Goal: Task Accomplishment & Management: Use online tool/utility

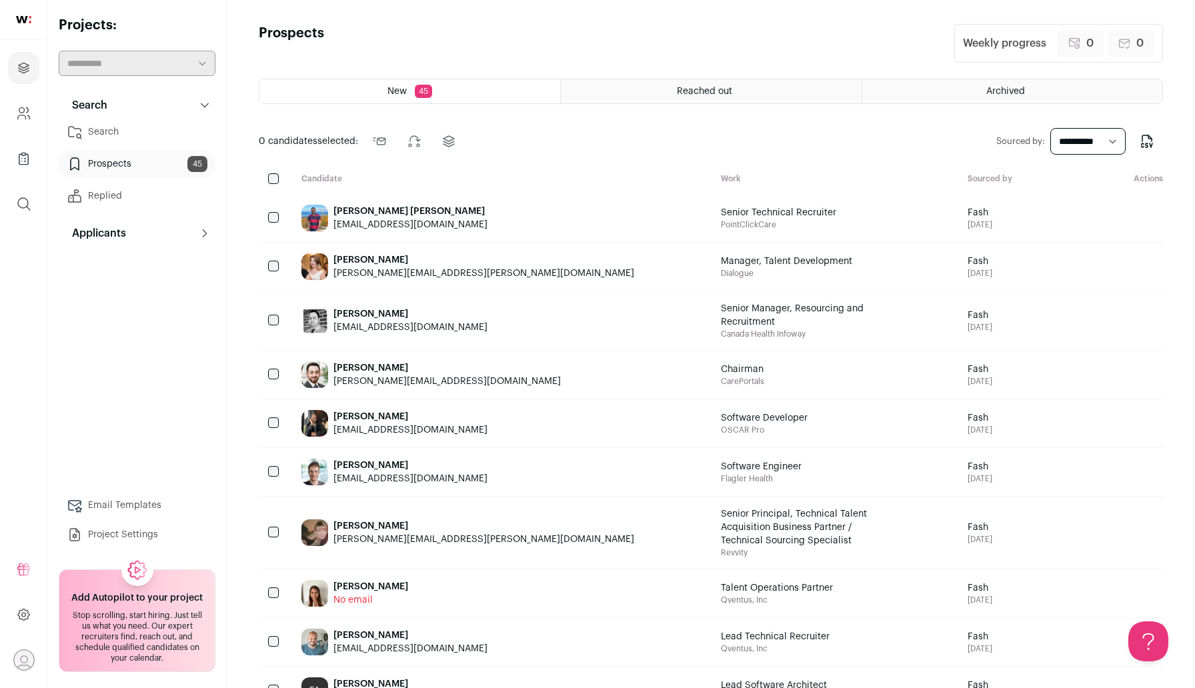
click at [119, 140] on link "Search" at bounding box center [137, 132] width 157 height 27
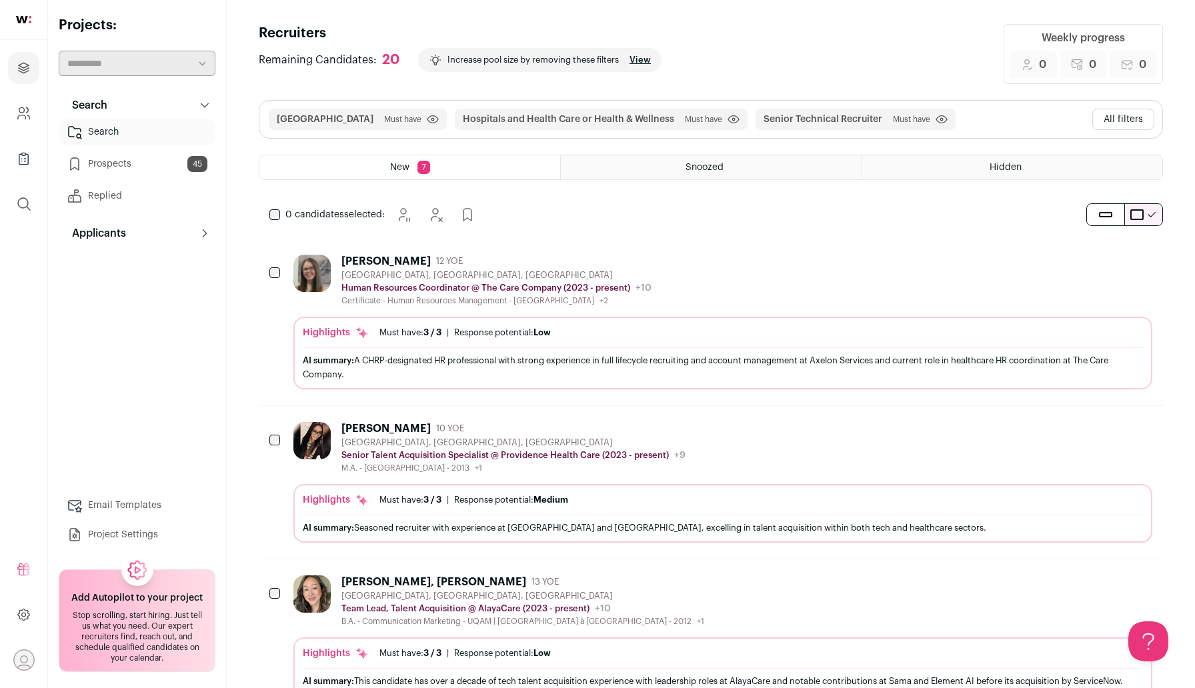
click at [1122, 117] on button "All filters" at bounding box center [1123, 119] width 62 height 21
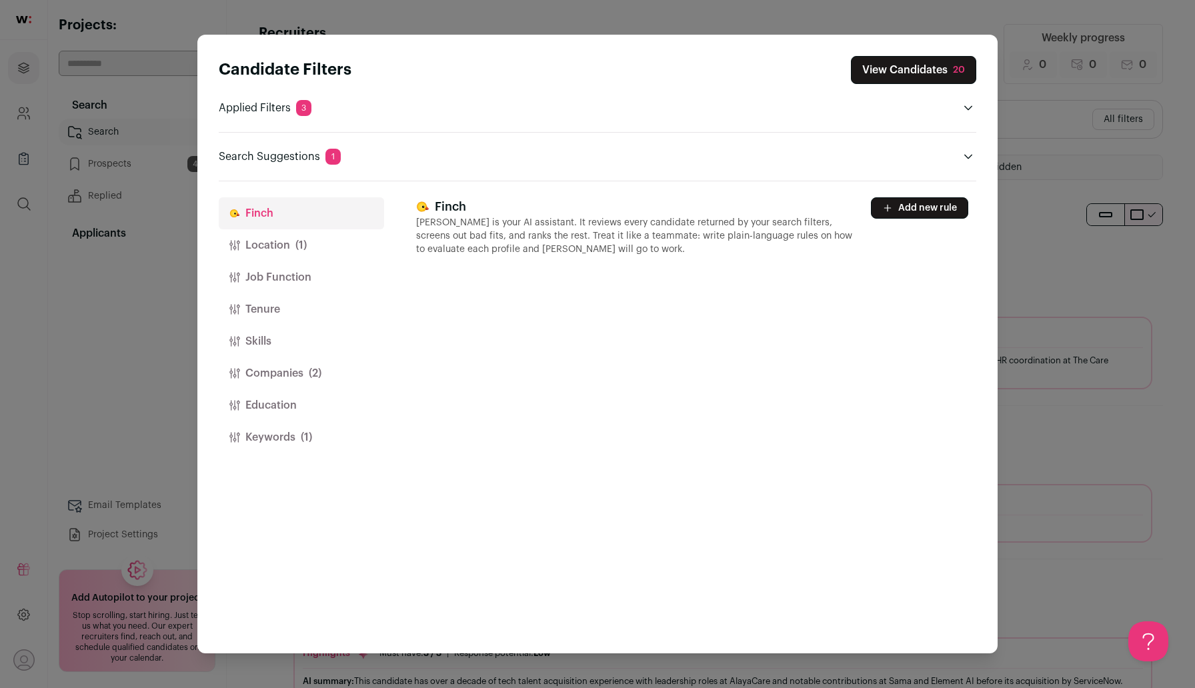
click at [289, 248] on button "Location (1)" at bounding box center [301, 245] width 165 height 32
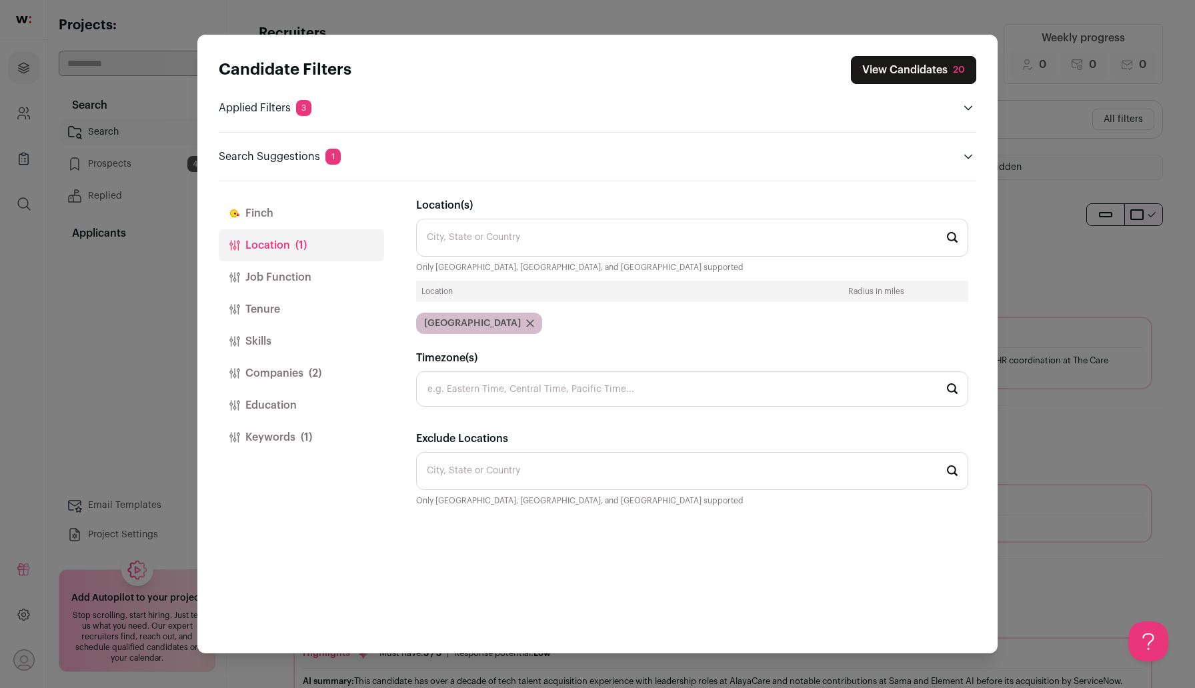
click at [474, 321] on div "[GEOGRAPHIC_DATA]" at bounding box center [479, 323] width 126 height 21
click at [309, 371] on span "(2)" at bounding box center [315, 373] width 13 height 16
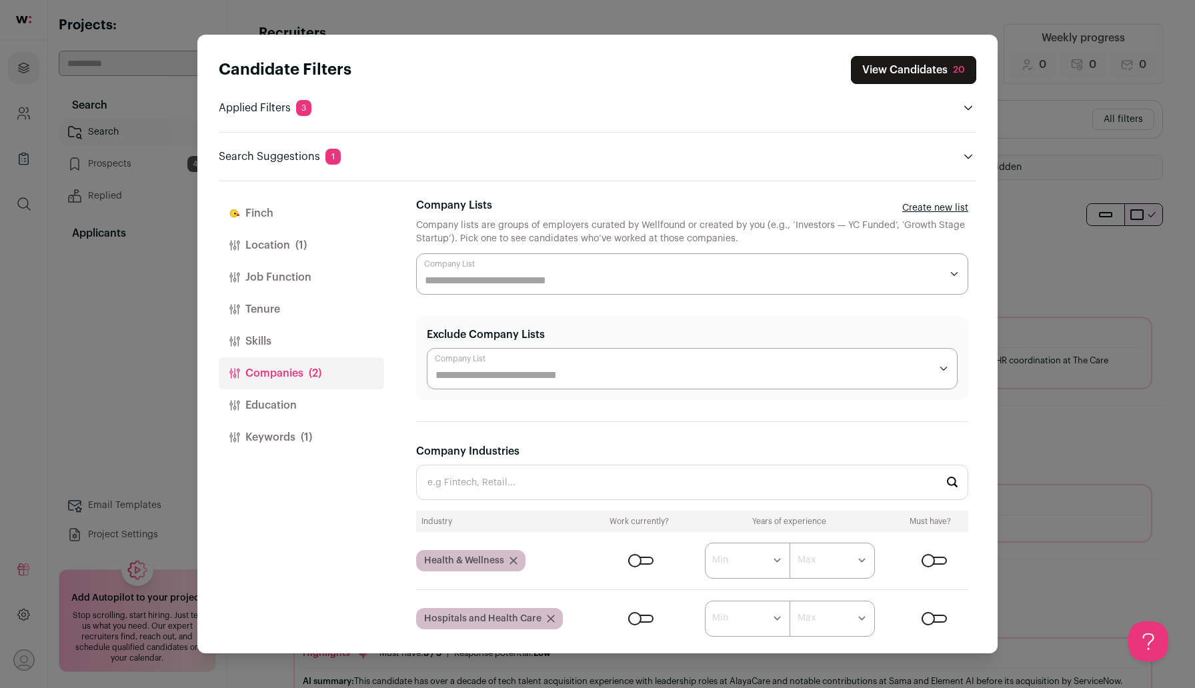
click at [511, 561] on icon "Close modal via background" at bounding box center [513, 560] width 7 height 7
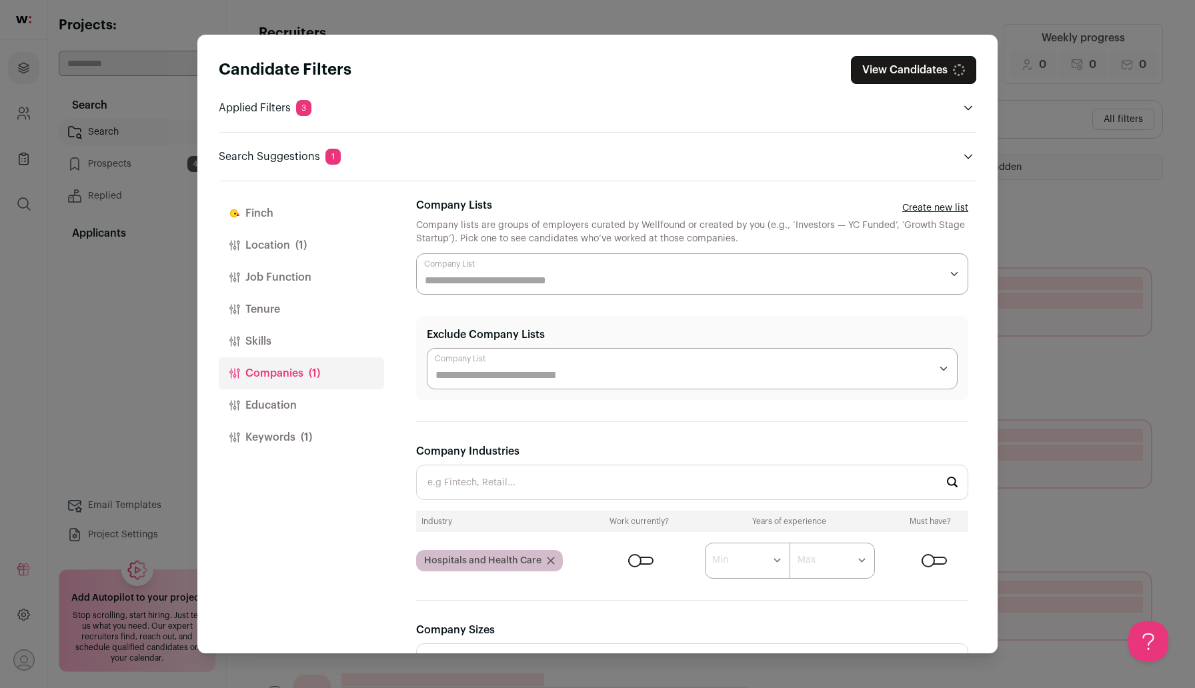
click at [551, 561] on icon "Close modal via background" at bounding box center [551, 561] width 8 height 8
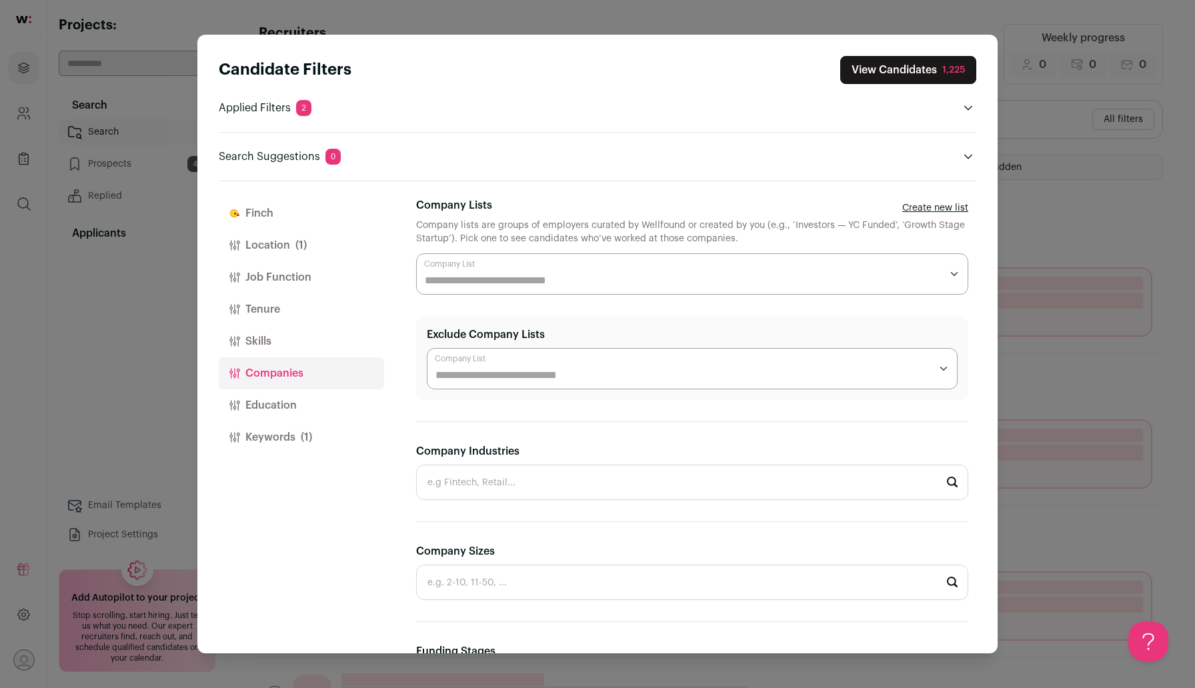
click at [295, 430] on button "Keywords (1)" at bounding box center [301, 437] width 165 height 32
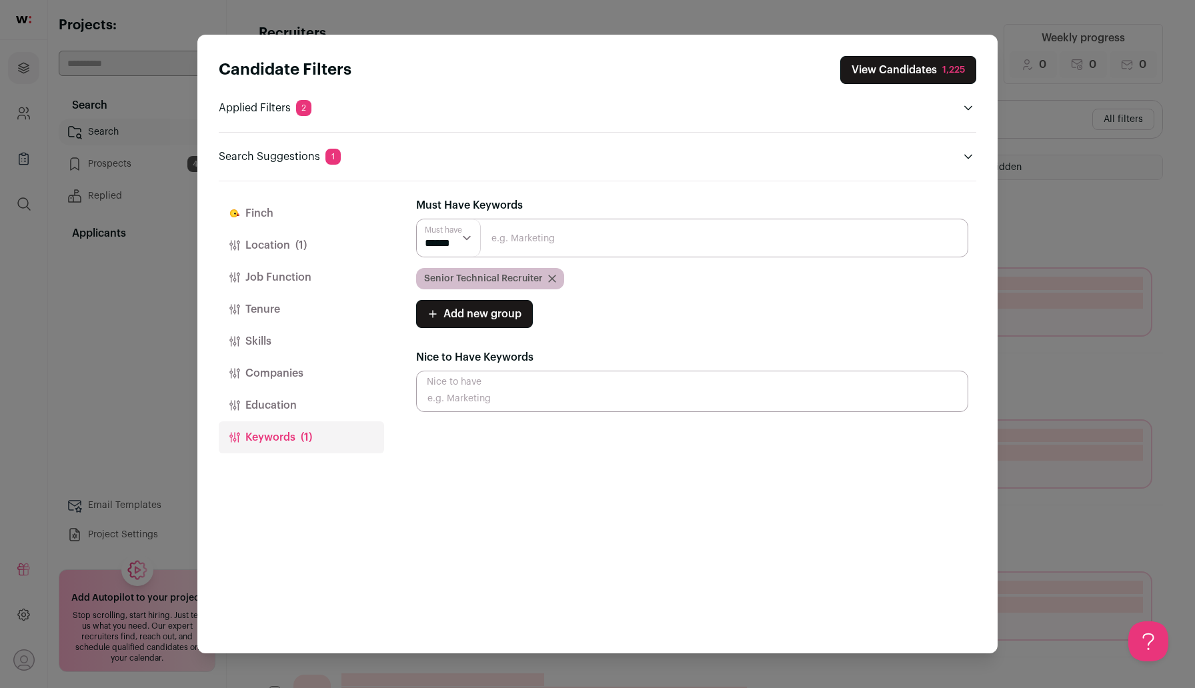
click at [549, 281] on icon "Close modal via background" at bounding box center [552, 278] width 7 height 7
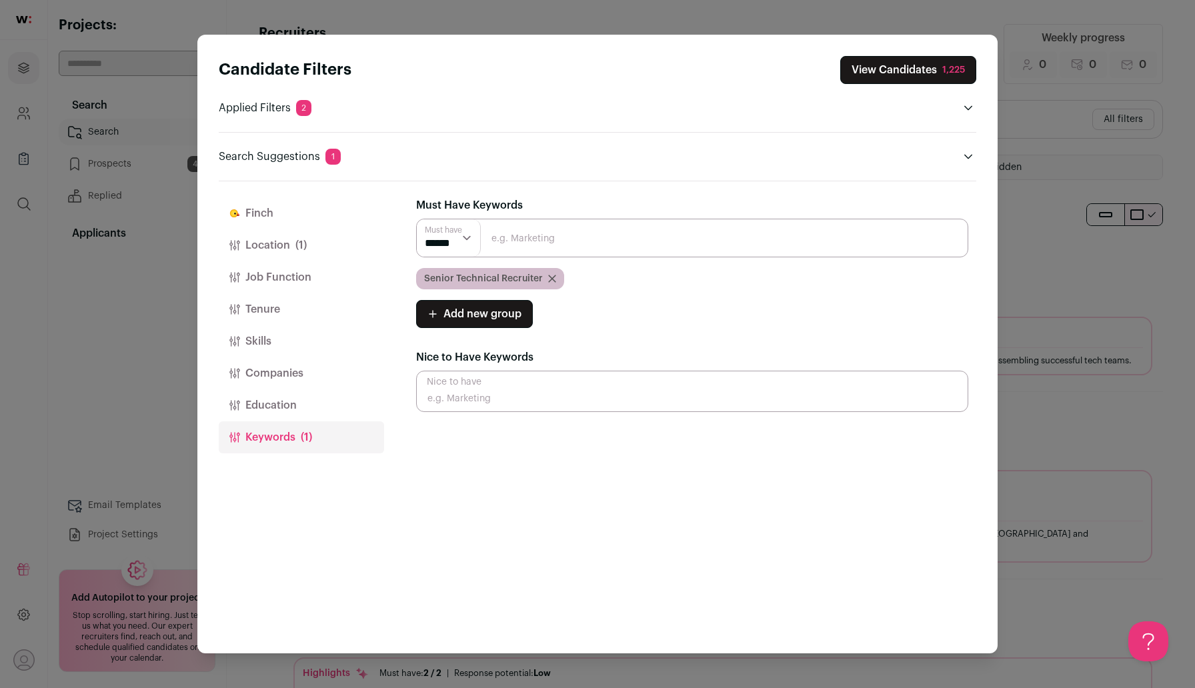
click at [551, 277] on icon "Close modal via background" at bounding box center [552, 278] width 7 height 7
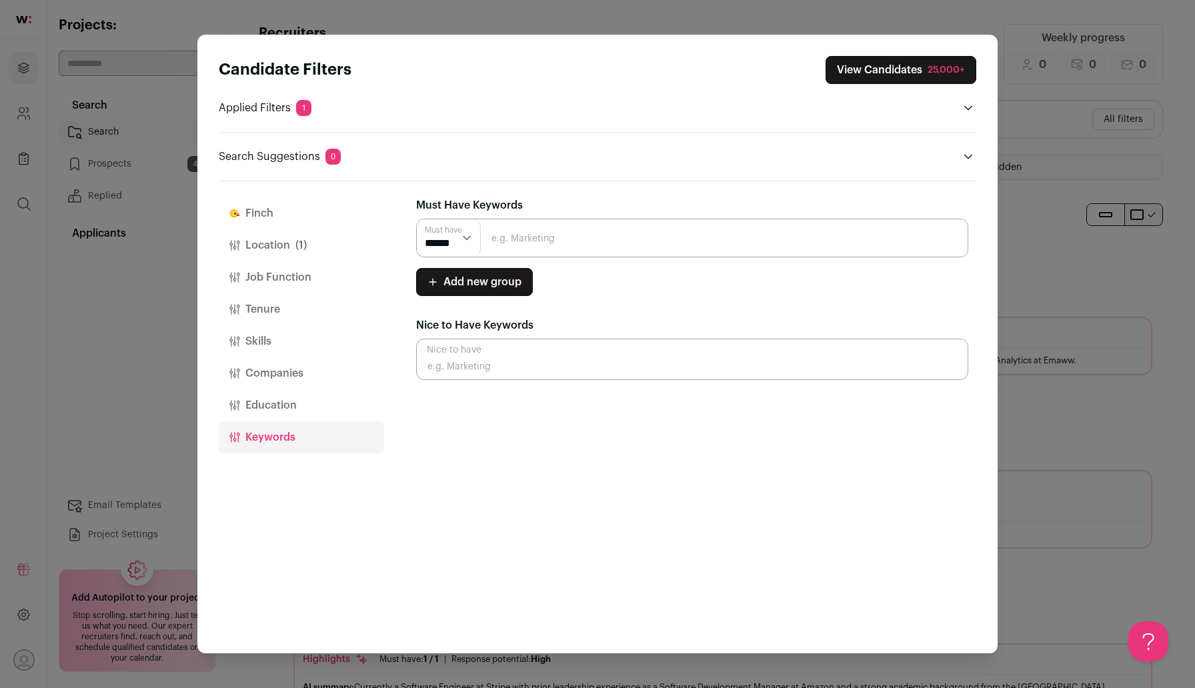
click at [277, 371] on button "Companies" at bounding box center [301, 373] width 165 height 32
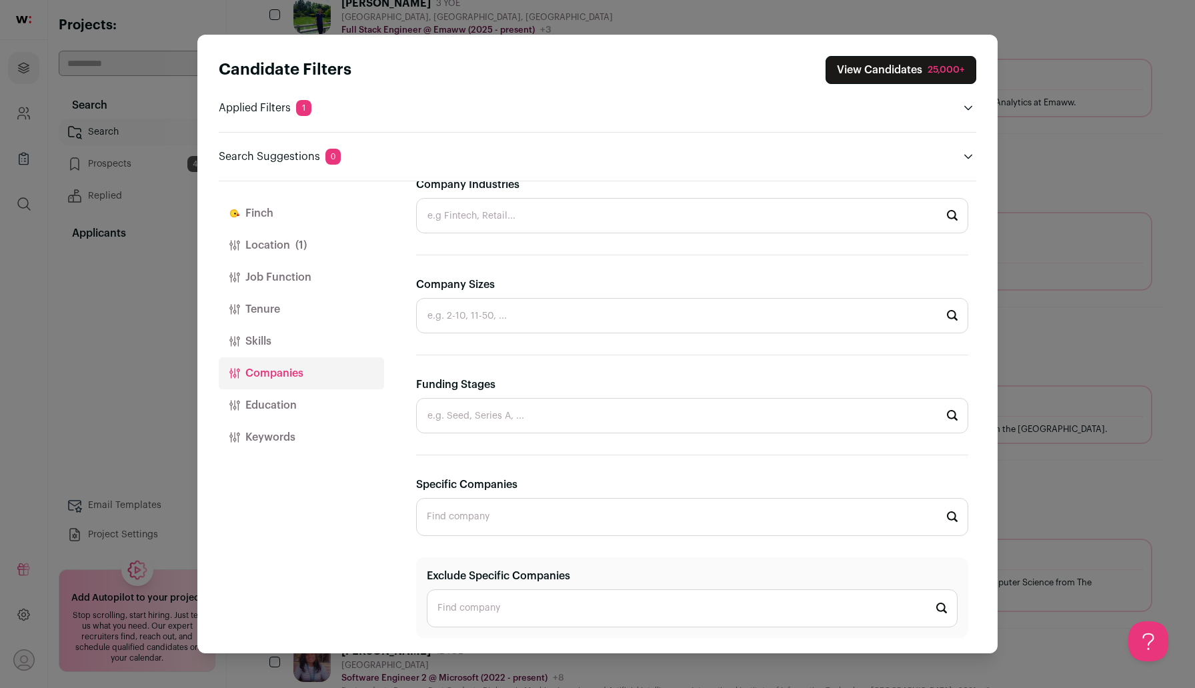
scroll to position [261, 0]
click at [561, 523] on input "Specific Companies" at bounding box center [692, 517] width 552 height 38
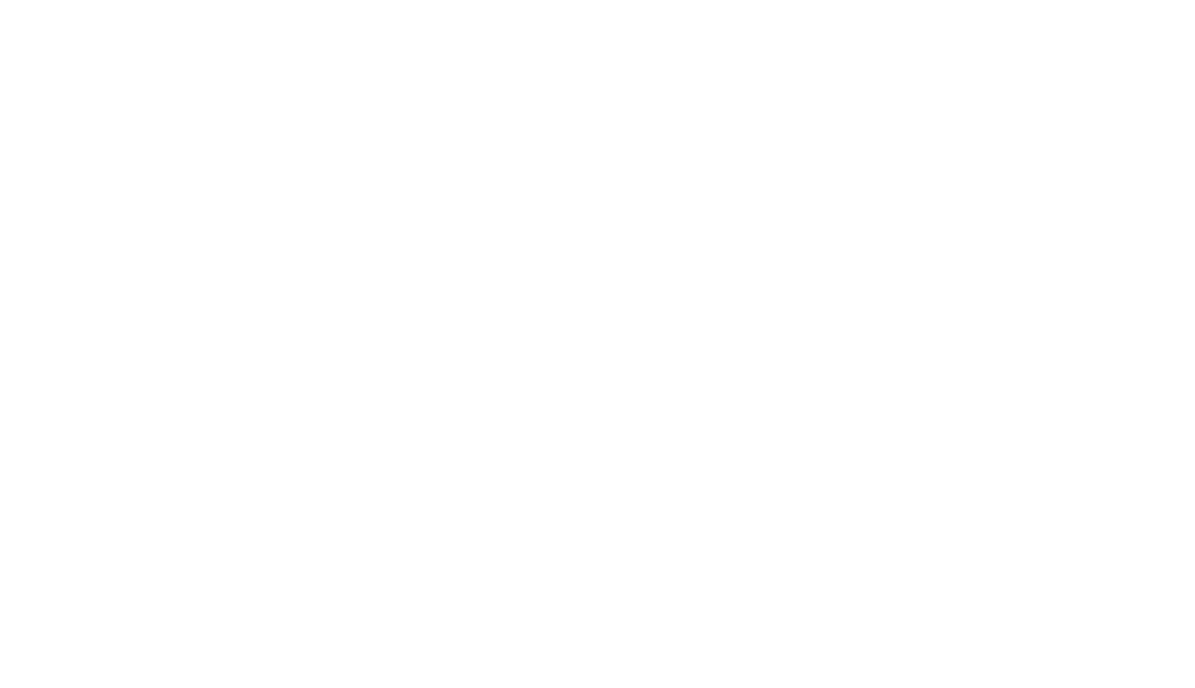
scroll to position [0, 0]
type input "un"
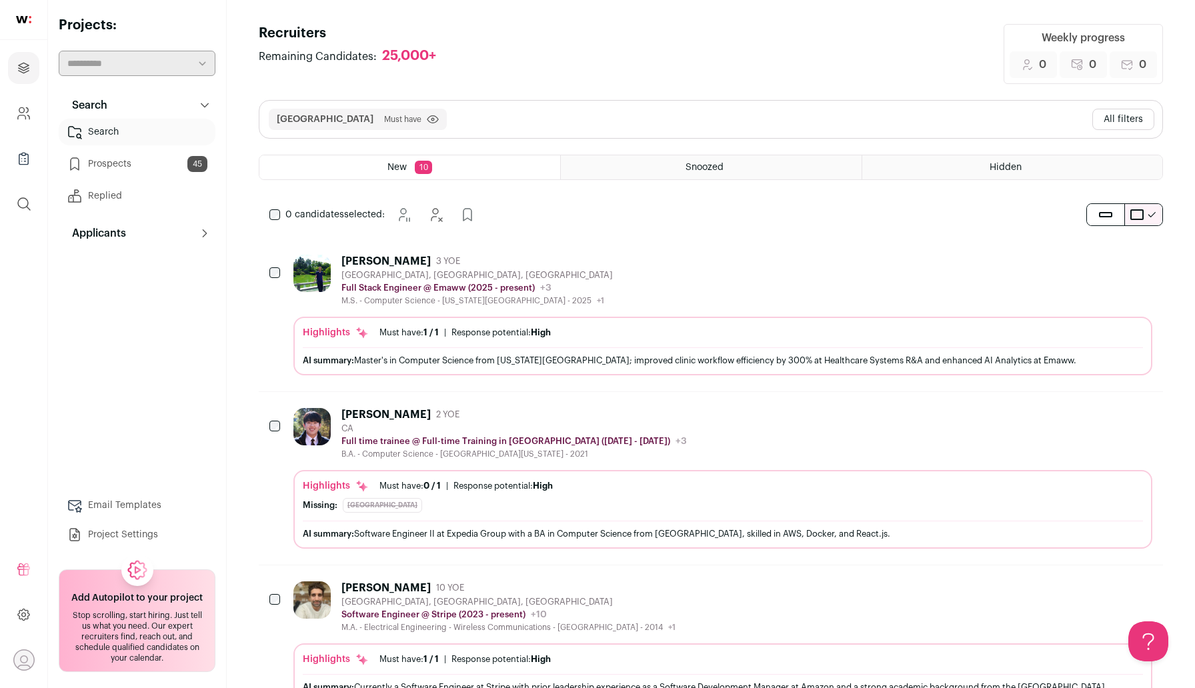
click at [1140, 121] on button "All filters" at bounding box center [1123, 119] width 62 height 21
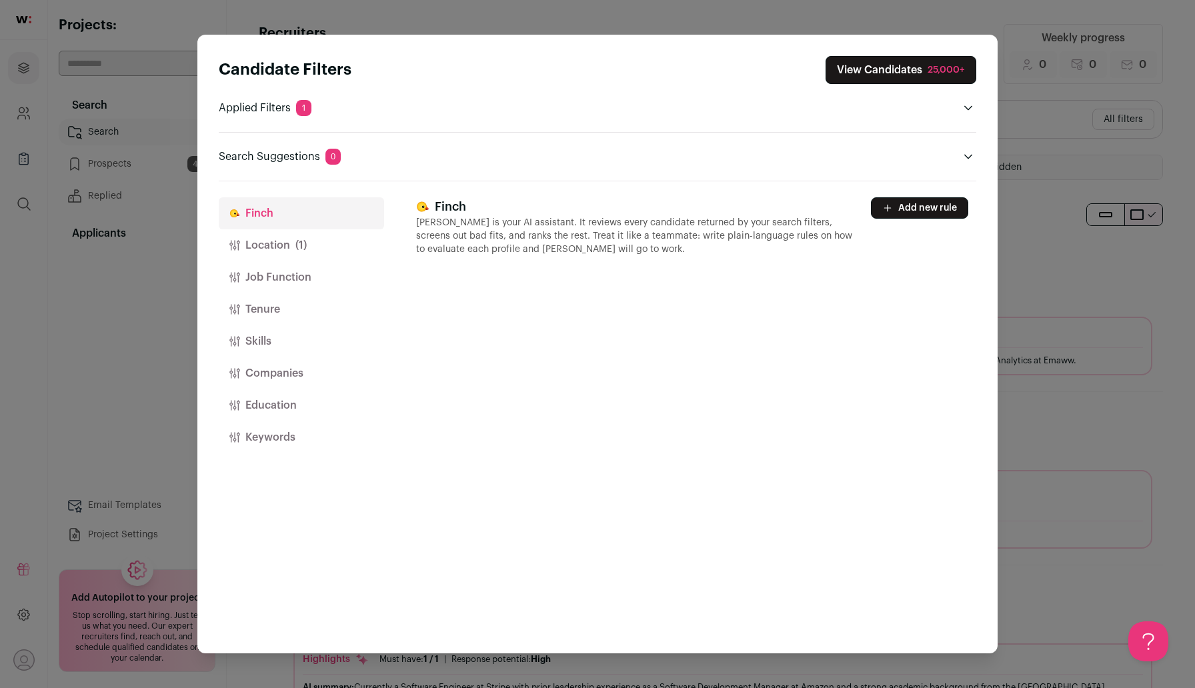
click at [284, 374] on button "Companies" at bounding box center [301, 373] width 165 height 32
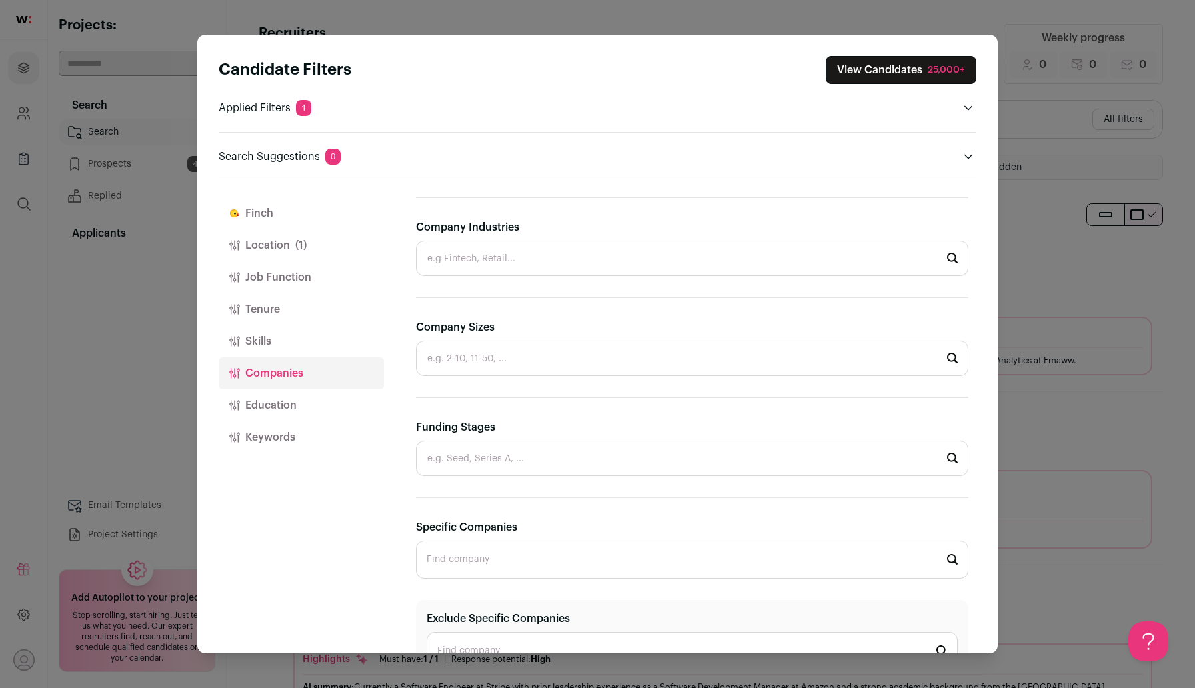
scroll to position [267, 0]
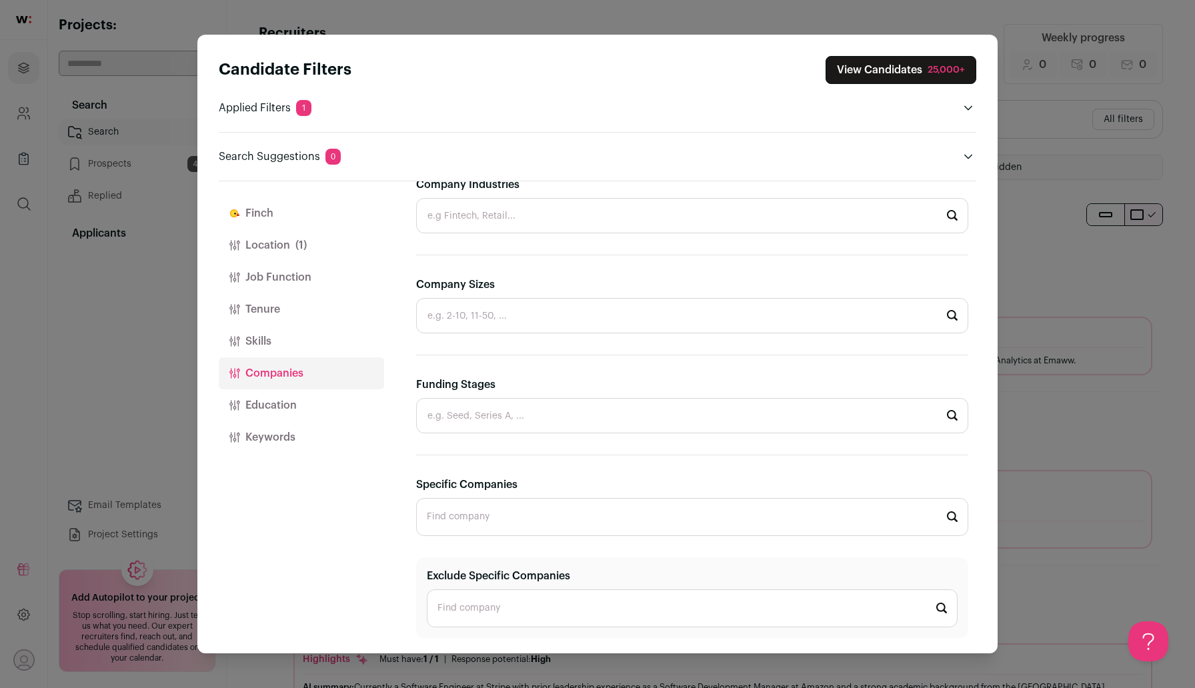
click at [471, 517] on input "Specific Companies" at bounding box center [692, 517] width 552 height 38
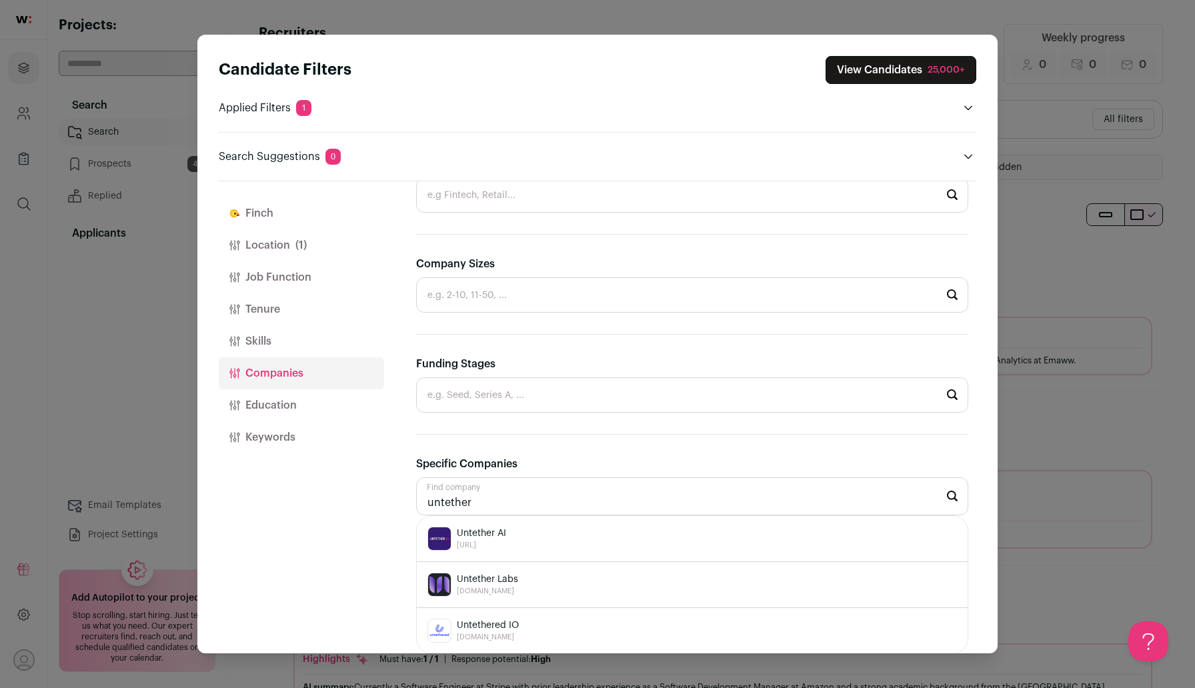
click at [496, 575] on span "Untether Labs" at bounding box center [487, 579] width 61 height 13
type input "Untether Labs [DOMAIN_NAME]"
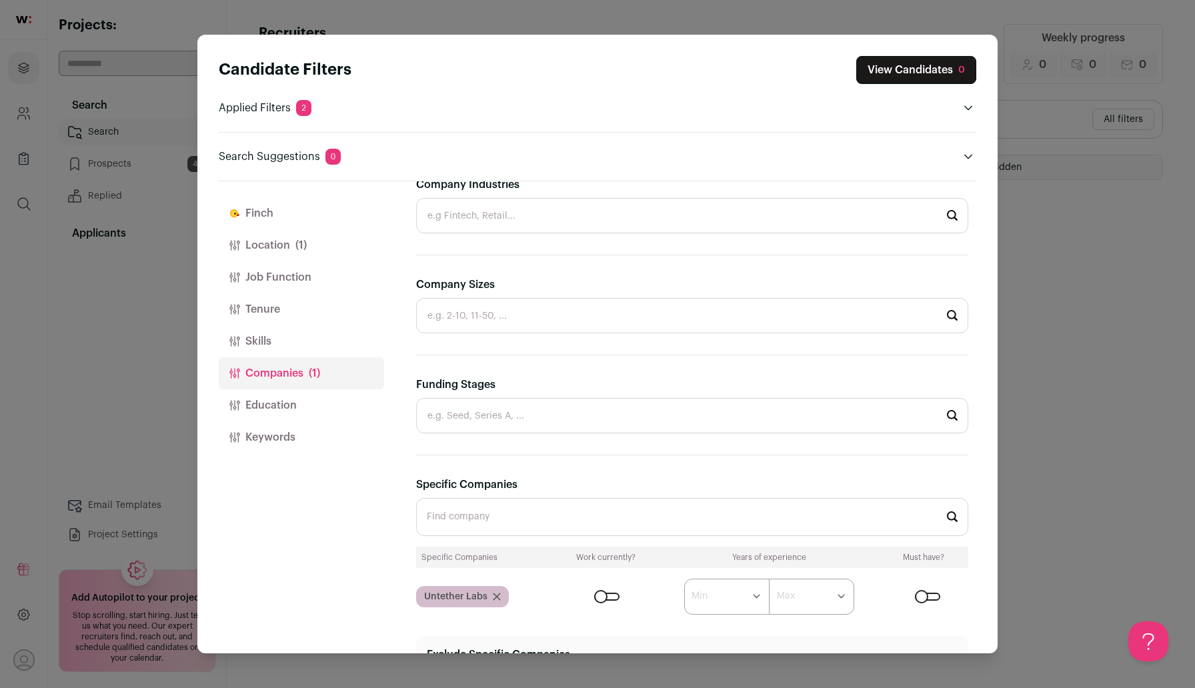
scroll to position [345, 0]
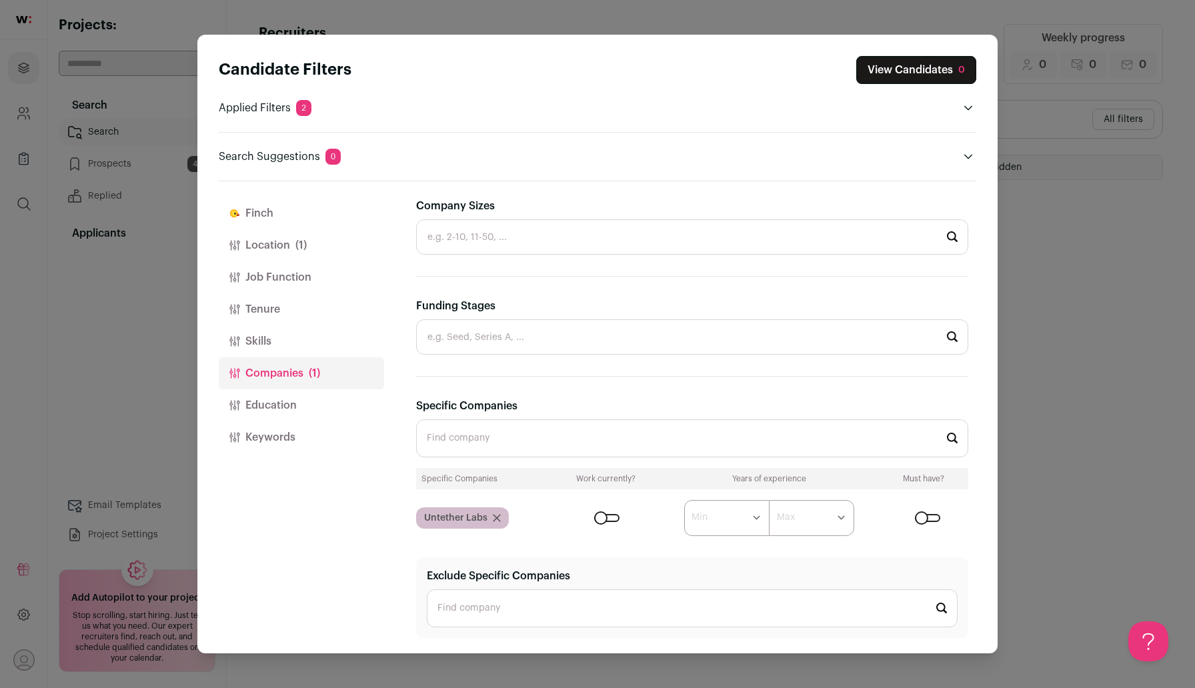
click at [265, 259] on button "Location (1)" at bounding box center [301, 245] width 165 height 32
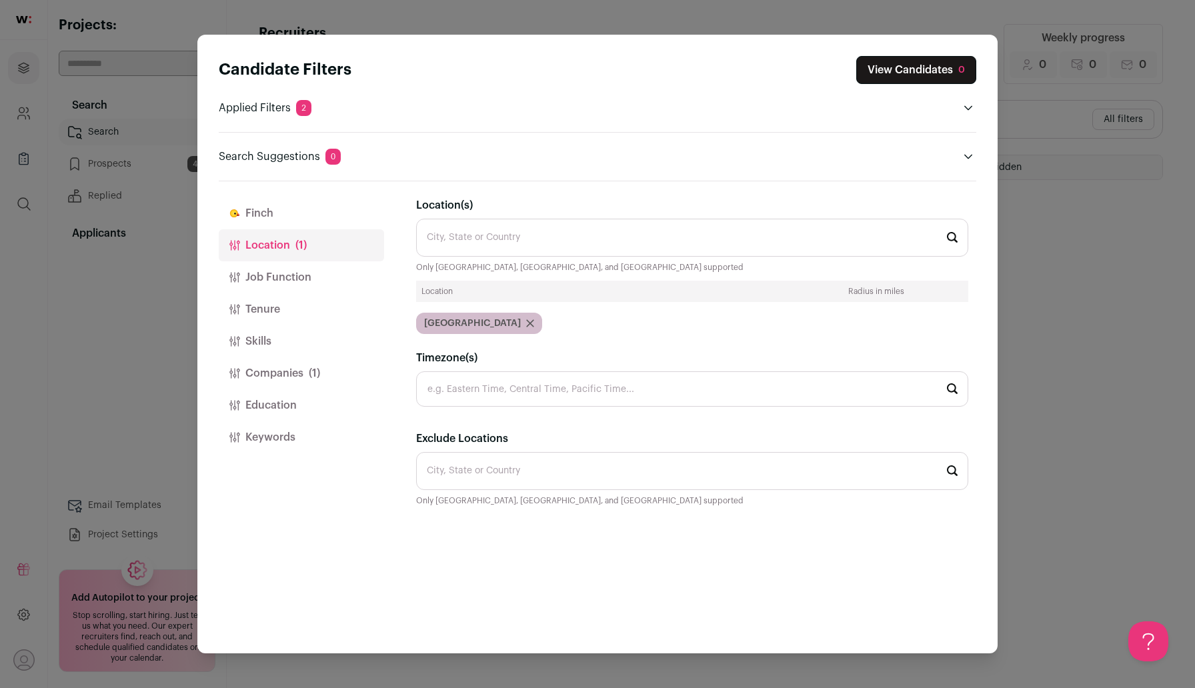
scroll to position [0, 0]
click at [527, 323] on icon "Close modal via background" at bounding box center [530, 323] width 7 height 7
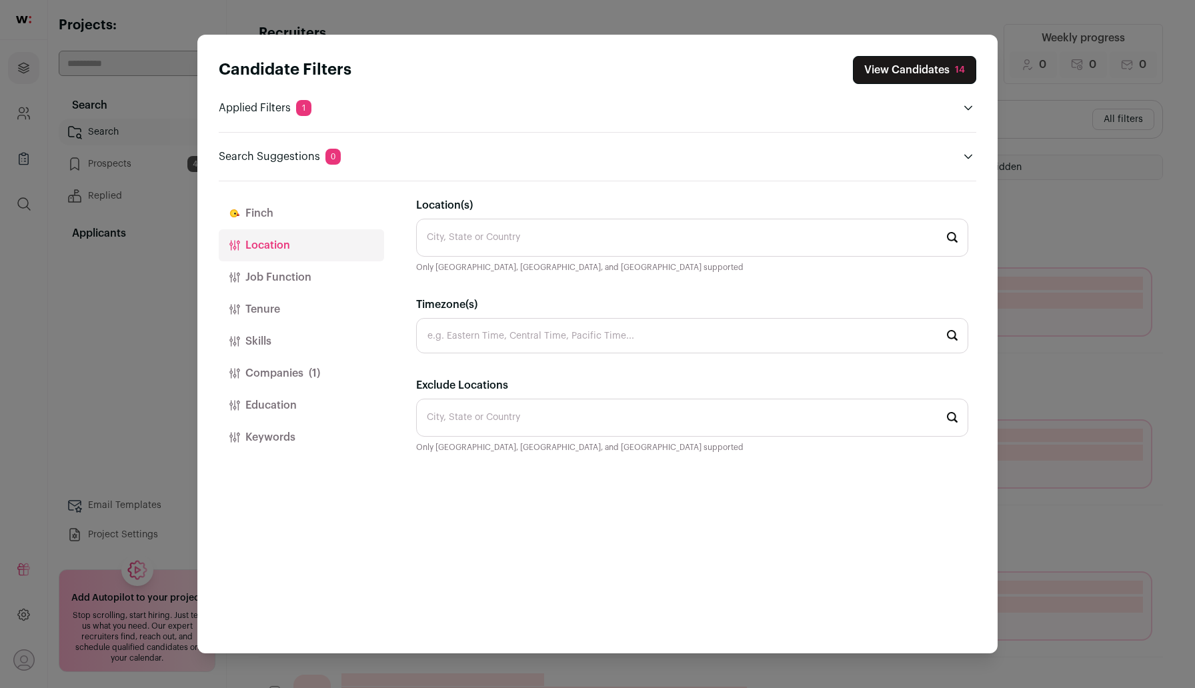
click at [898, 71] on button "View Candidates 14" at bounding box center [914, 70] width 123 height 28
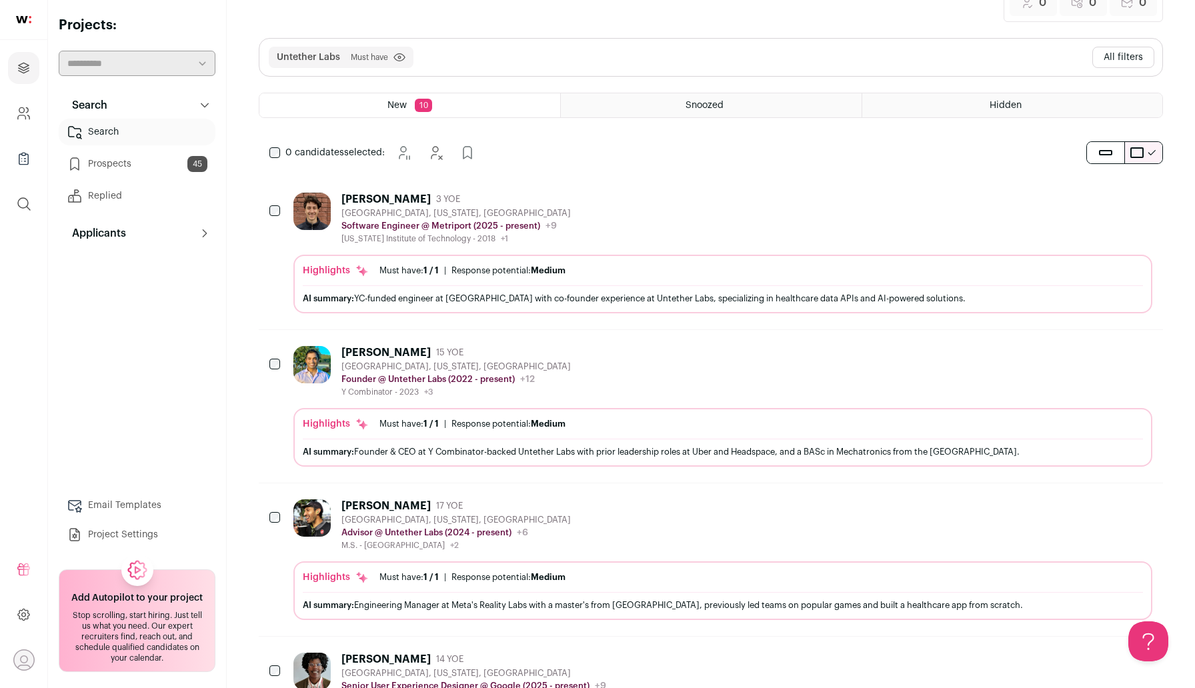
scroll to position [81, 0]
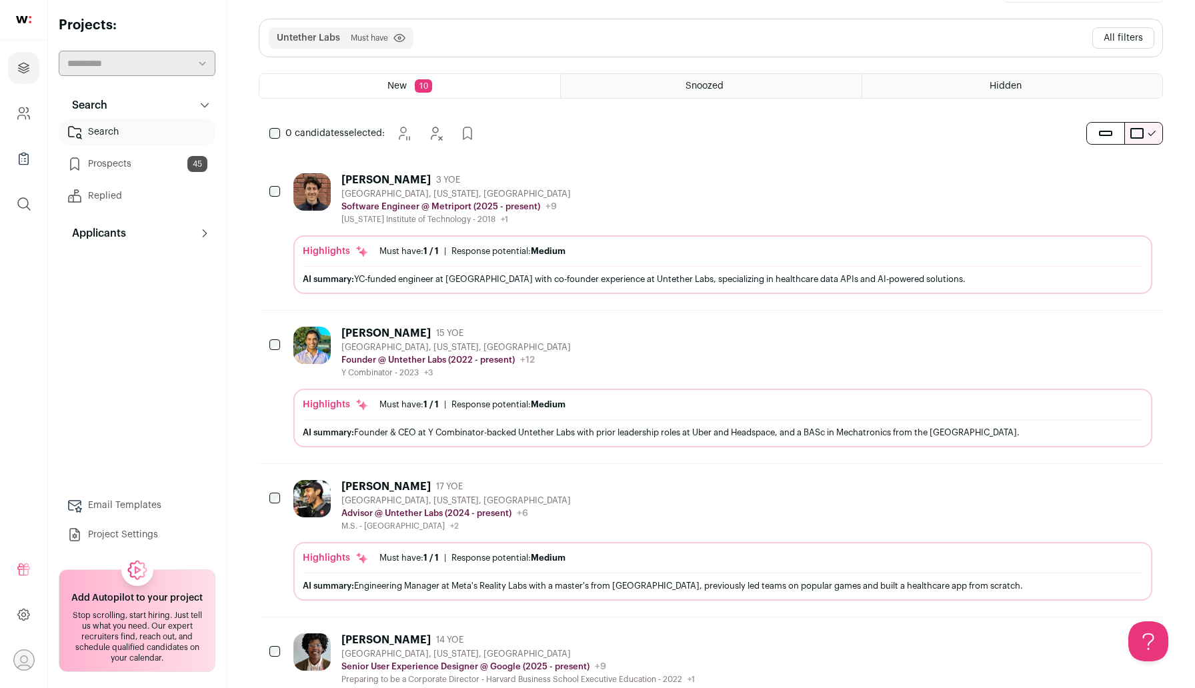
click at [317, 339] on img at bounding box center [311, 345] width 37 height 37
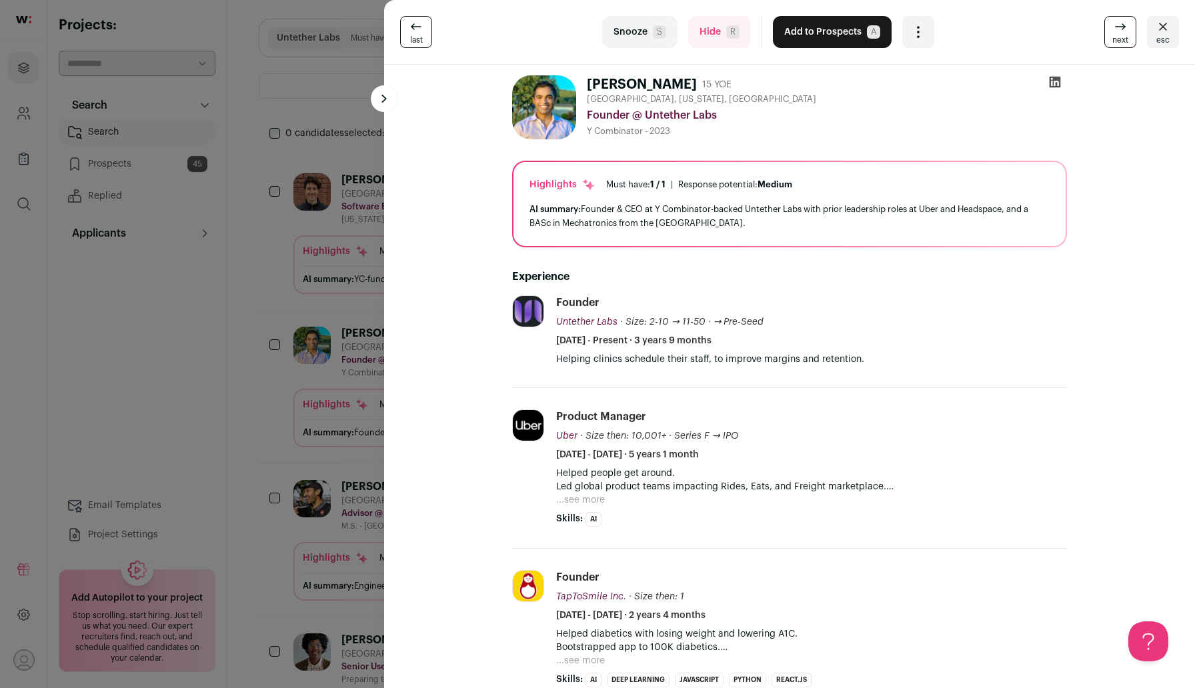
click at [842, 41] on button "Add to Prospects A" at bounding box center [832, 32] width 119 height 32
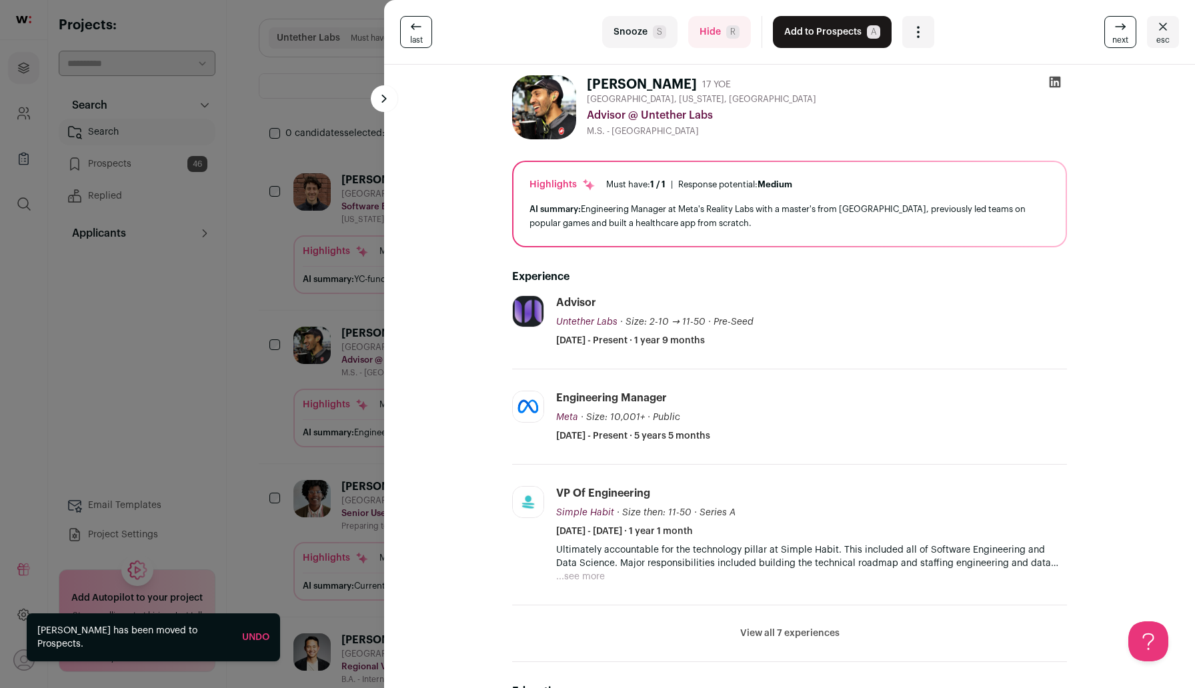
click at [1058, 83] on icon at bounding box center [1054, 81] width 13 height 13
click at [155, 147] on div "last Snooze S Hide R Add to Prospects A Are you sure? [PERSON_NAME] is already …" at bounding box center [597, 344] width 1195 height 688
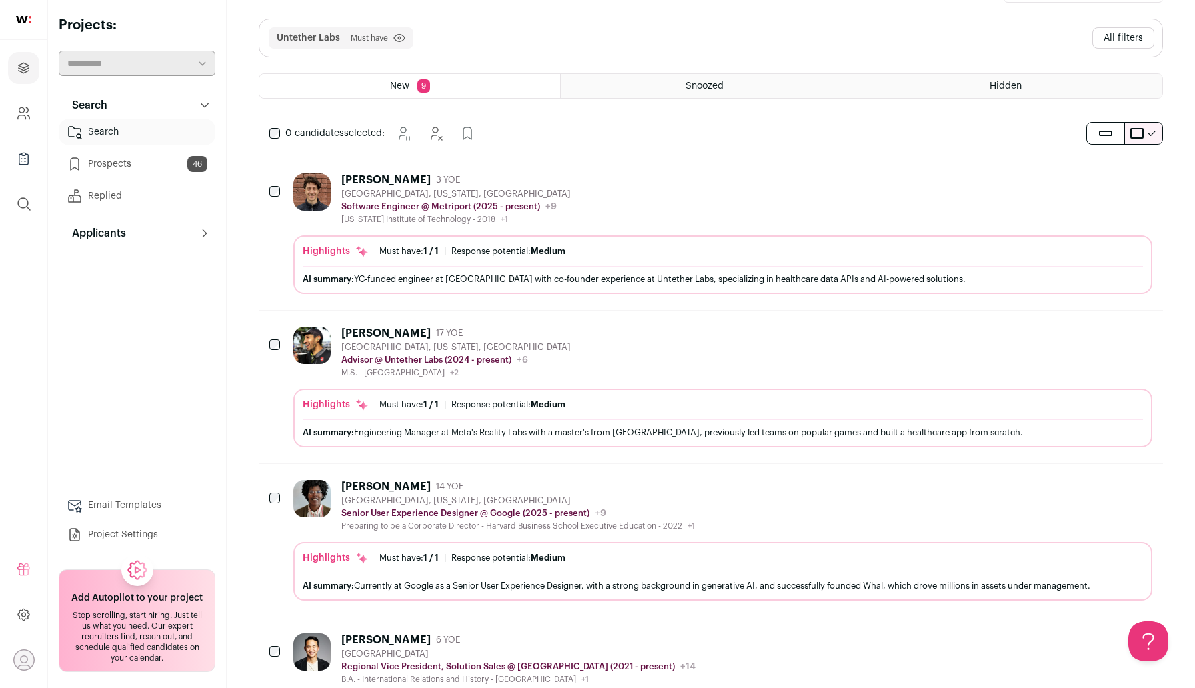
click at [143, 162] on link "Prospects 46" at bounding box center [137, 164] width 157 height 27
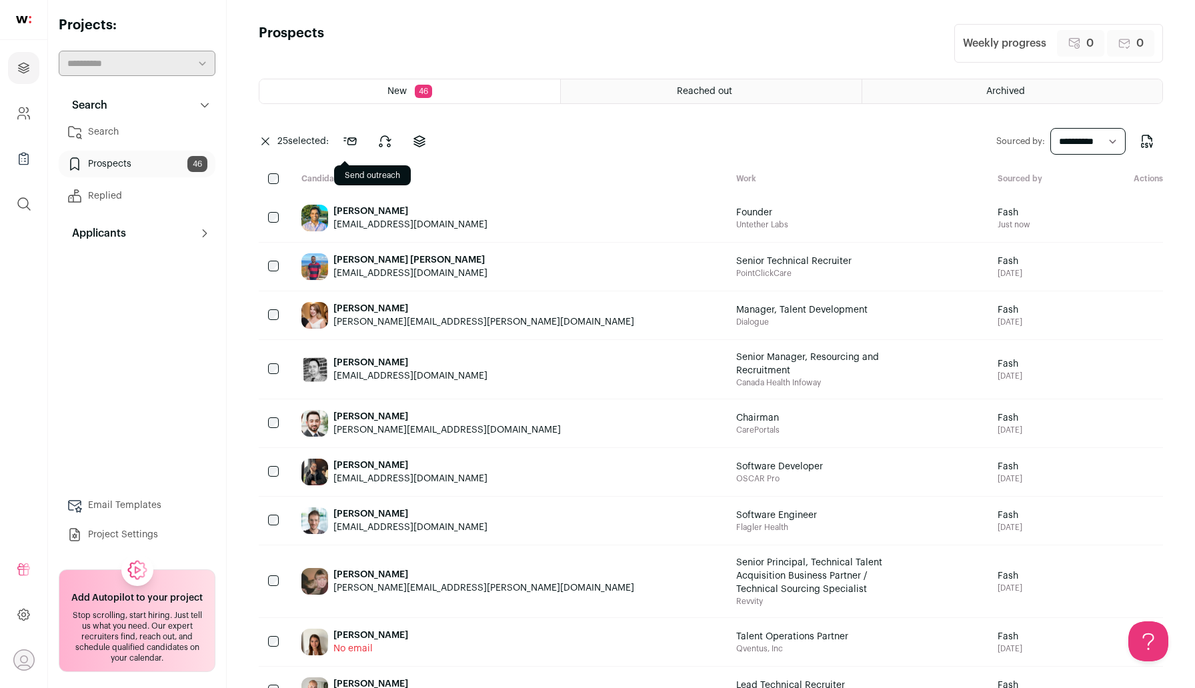
click at [355, 147] on icon at bounding box center [350, 141] width 16 height 16
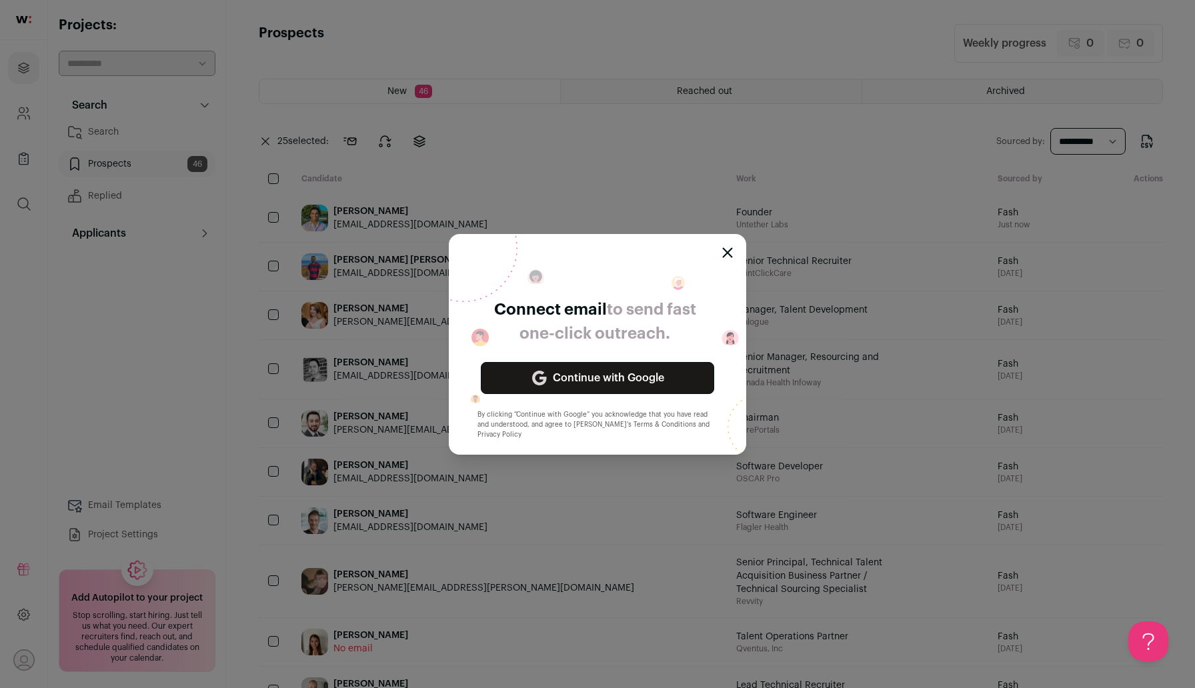
click at [731, 250] on icon "Close modal" at bounding box center [727, 252] width 11 height 11
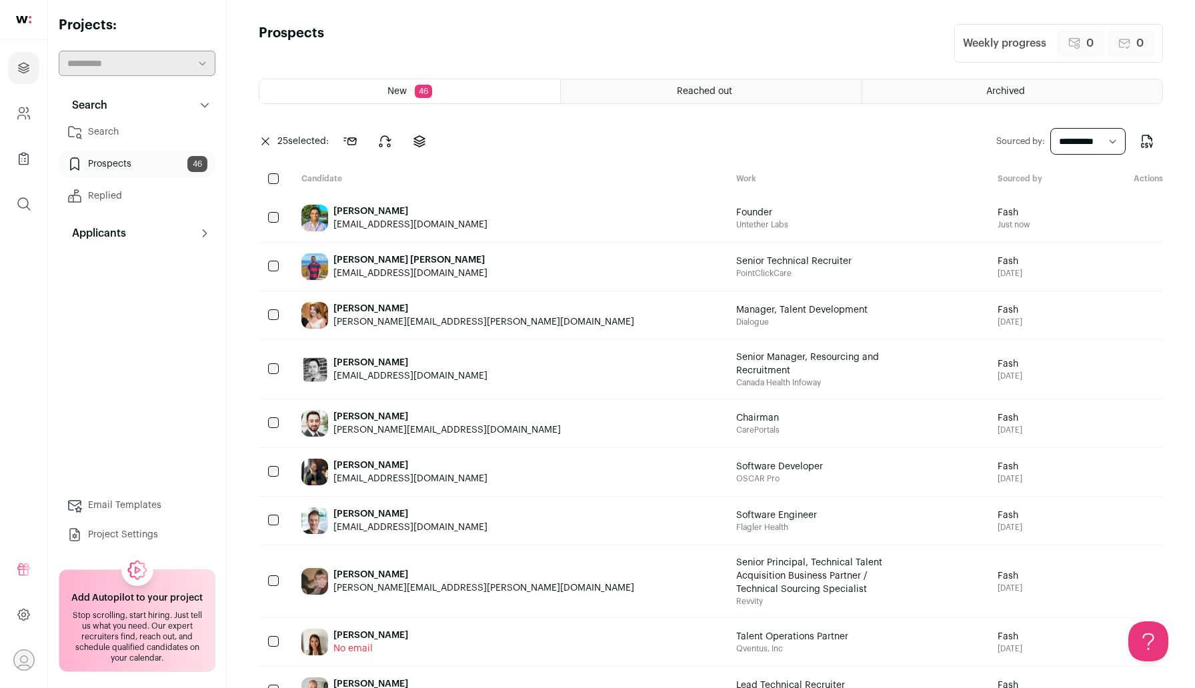
click at [266, 138] on icon at bounding box center [265, 141] width 8 height 8
